Goal: Information Seeking & Learning: Learn about a topic

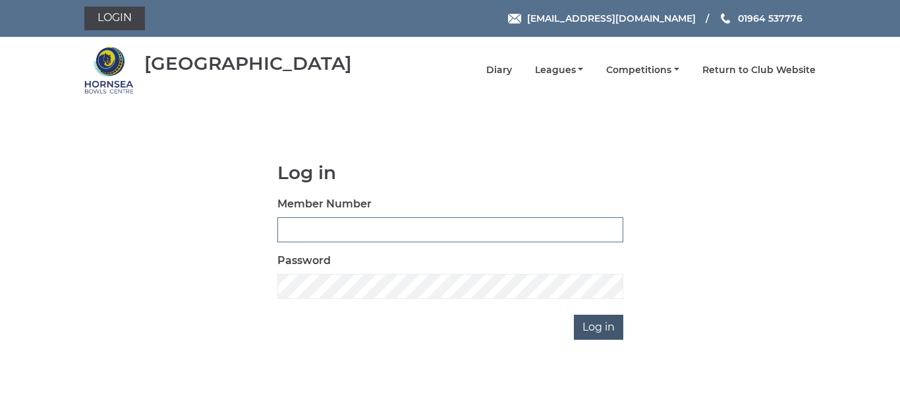
type input "0086"
click at [596, 324] on input "Log in" at bounding box center [598, 327] width 49 height 25
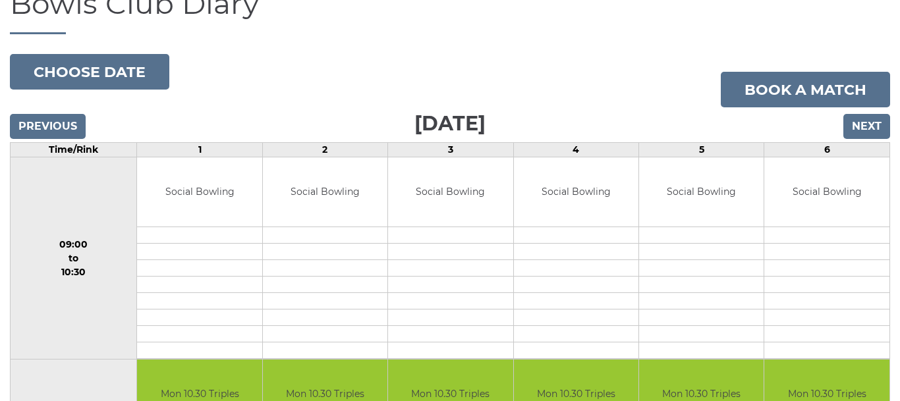
scroll to position [119, 0]
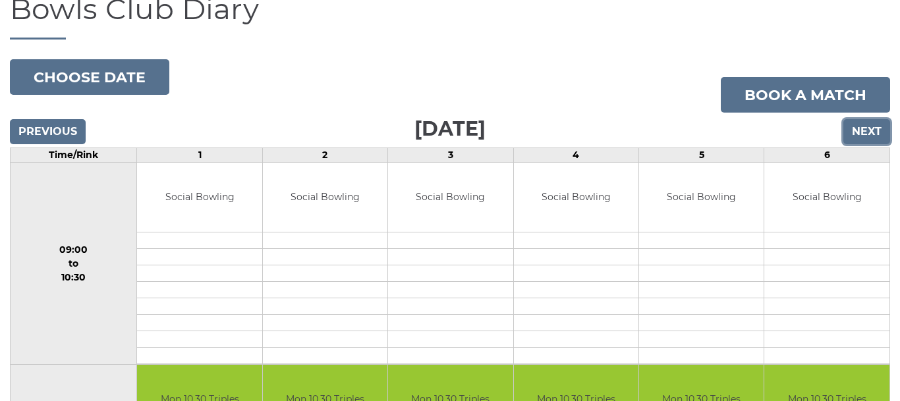
click at [862, 123] on input "Next" at bounding box center [866, 131] width 47 height 25
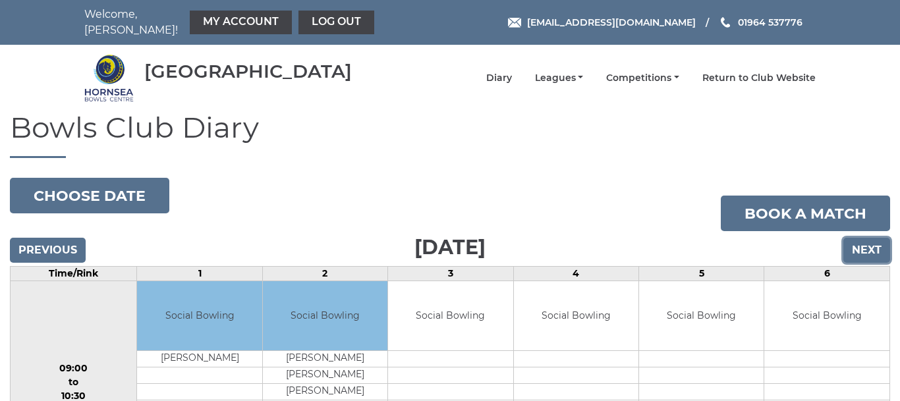
click at [859, 240] on input "Next" at bounding box center [866, 250] width 47 height 25
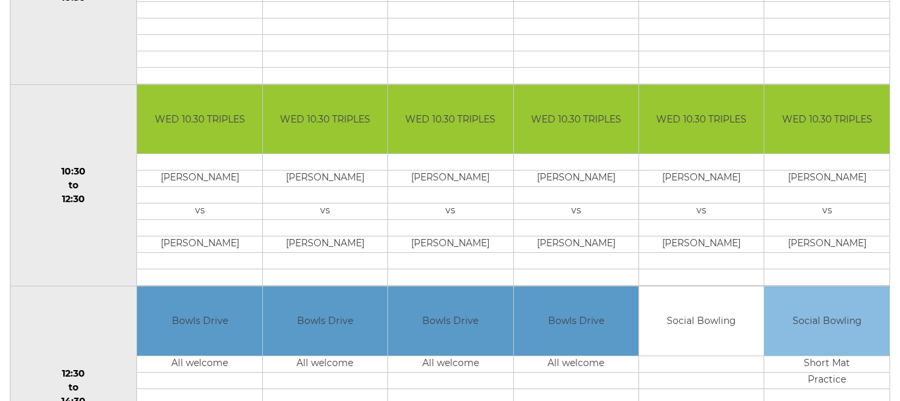
scroll to position [401, 0]
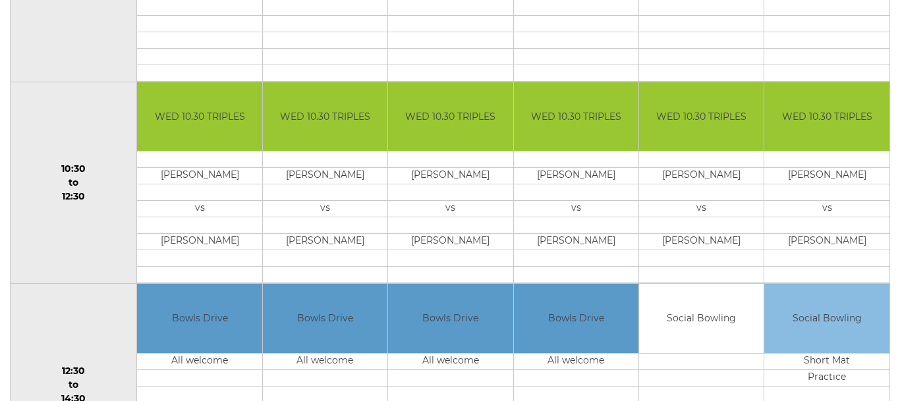
click at [887, 152] on td at bounding box center [826, 160] width 125 height 16
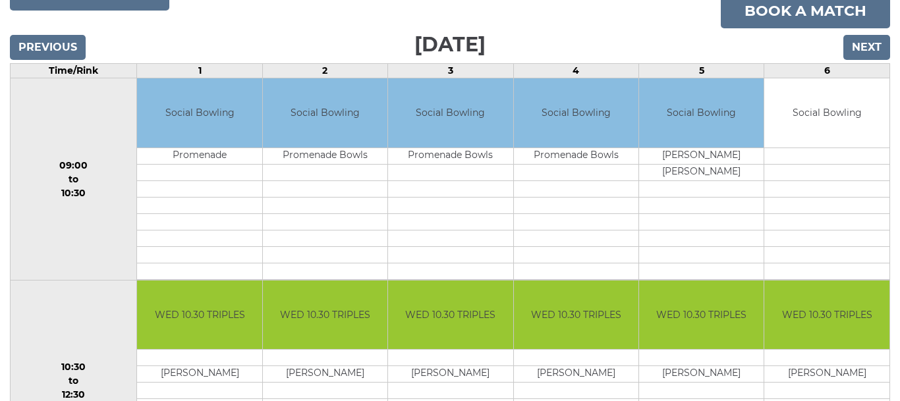
scroll to position [192, 0]
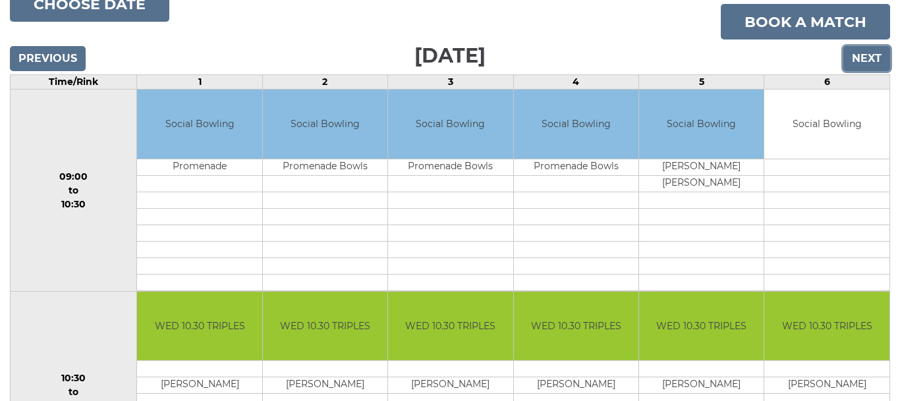
click at [868, 51] on input "Next" at bounding box center [866, 58] width 47 height 25
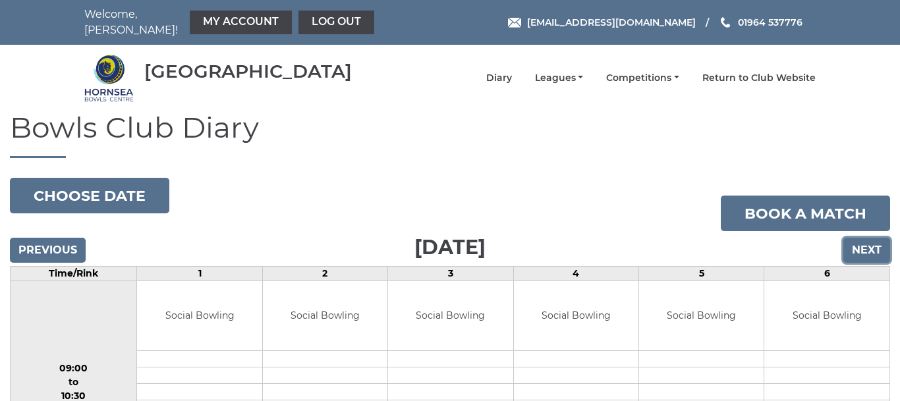
click at [866, 242] on input "Next" at bounding box center [866, 250] width 47 height 25
click at [866, 240] on input "Next" at bounding box center [866, 250] width 47 height 25
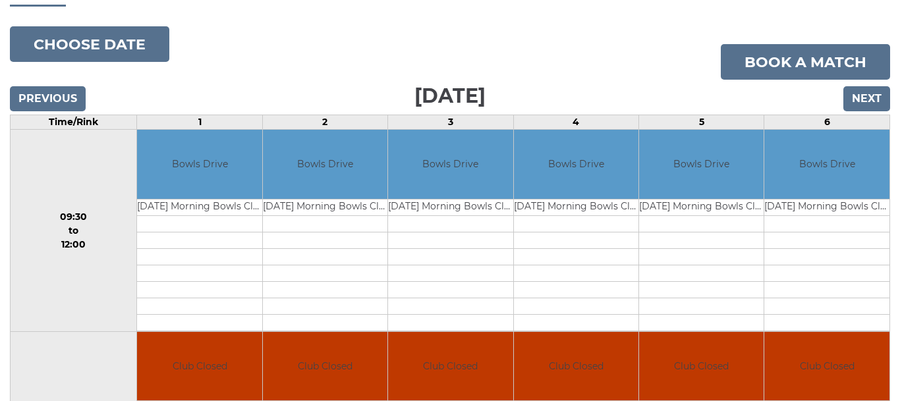
scroll to position [132, 0]
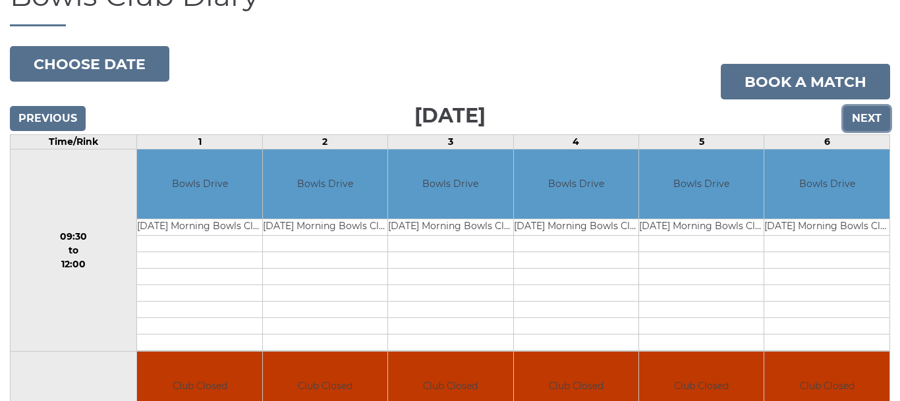
click at [870, 106] on input "Next" at bounding box center [866, 118] width 47 height 25
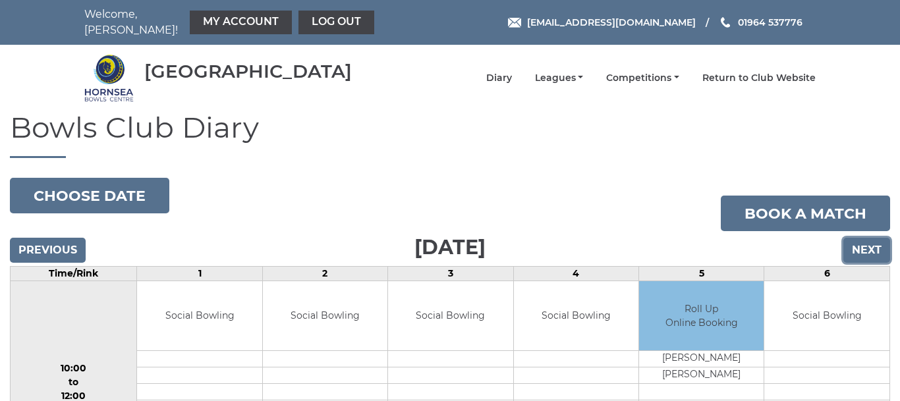
click at [860, 238] on input "Next" at bounding box center [866, 250] width 47 height 25
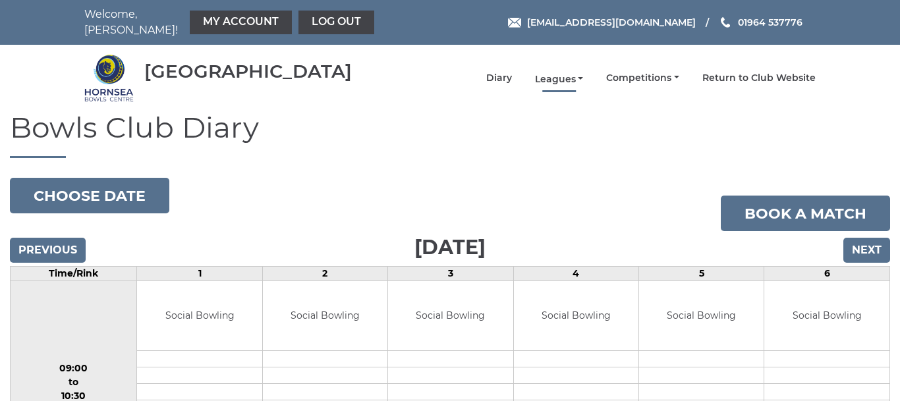
click at [563, 73] on link "Leagues" at bounding box center [559, 79] width 49 height 13
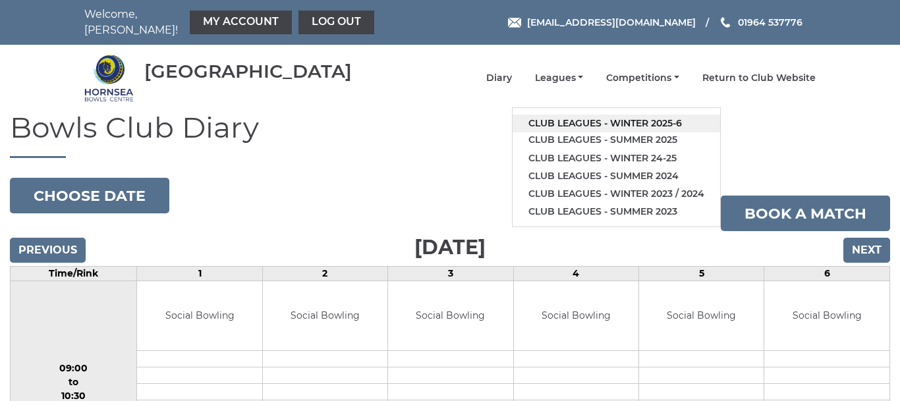
click at [598, 115] on link "Club leagues - Winter 2025-6" at bounding box center [617, 124] width 208 height 18
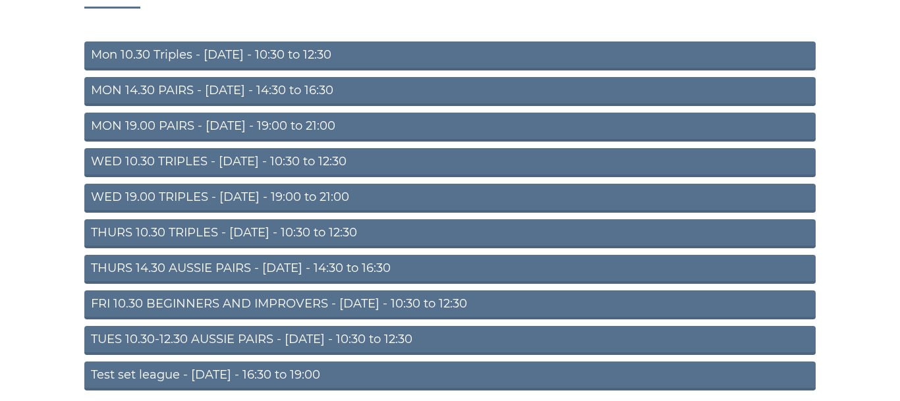
scroll to position [152, 0]
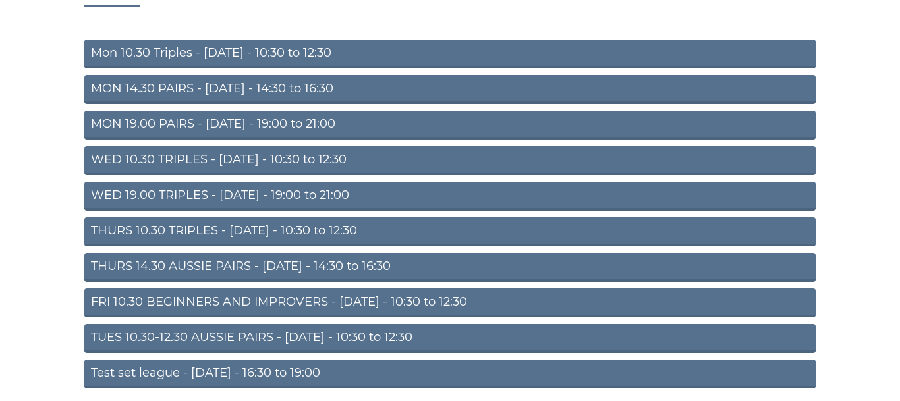
click at [366, 329] on link "TUES 10.30-12.30 AUSSIE PAIRS - [DATE] - 10:30 to 12:30" at bounding box center [449, 338] width 731 height 29
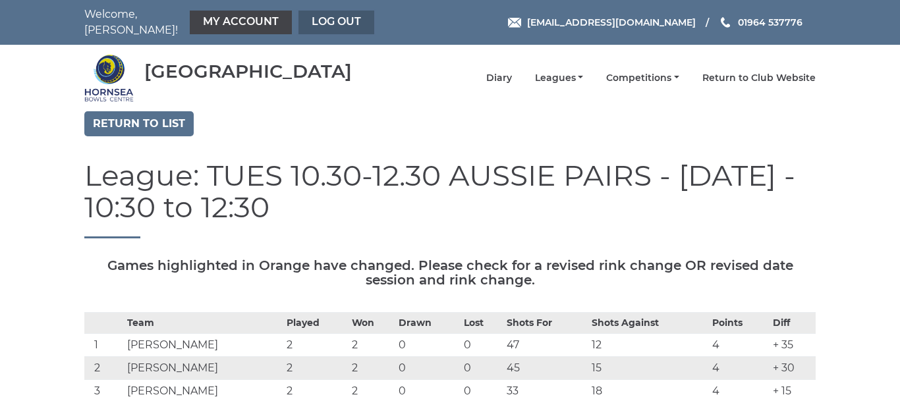
click at [320, 14] on link "Log out" at bounding box center [336, 23] width 76 height 24
